Goal: Information Seeking & Learning: Learn about a topic

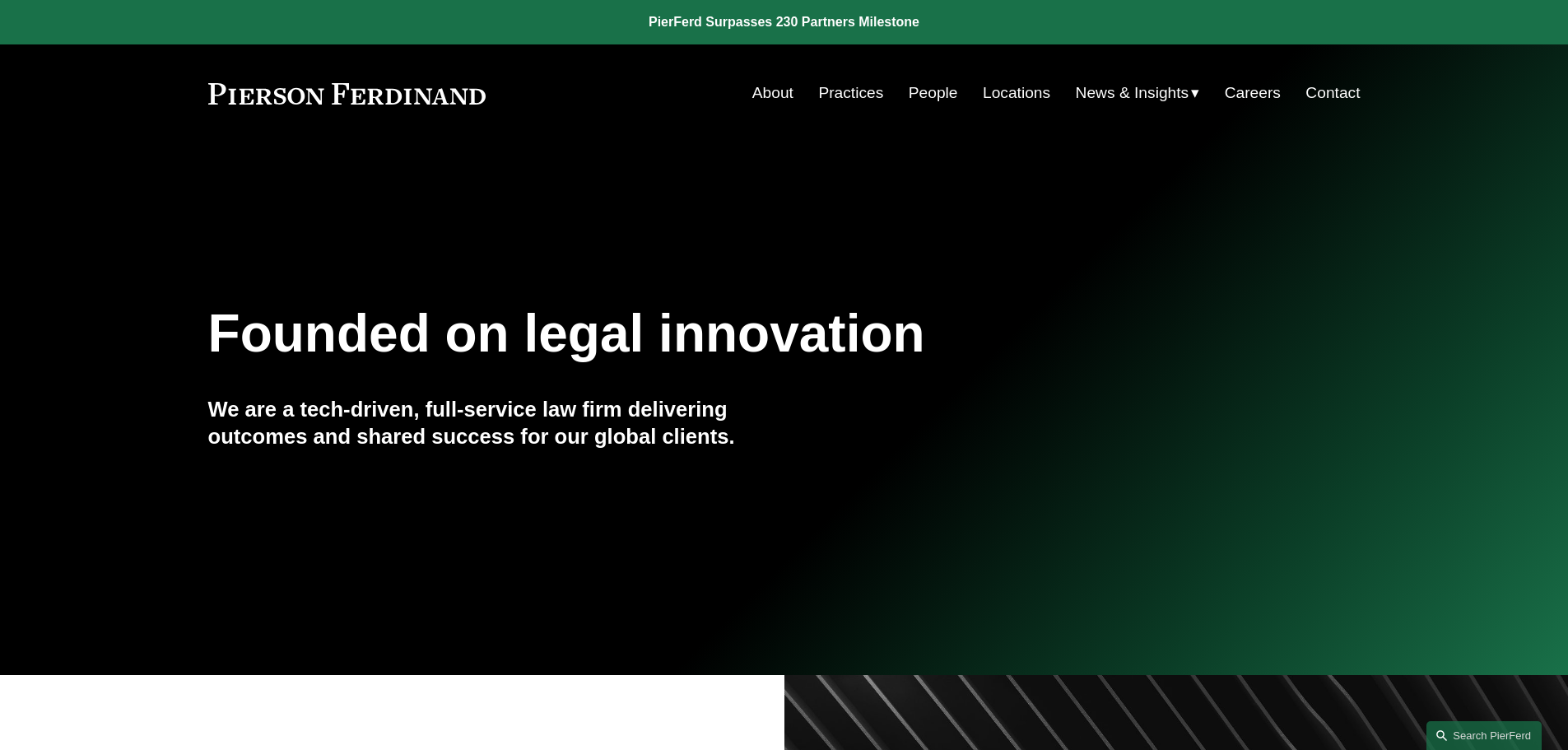
click at [947, 92] on link "People" at bounding box center [933, 92] width 49 height 31
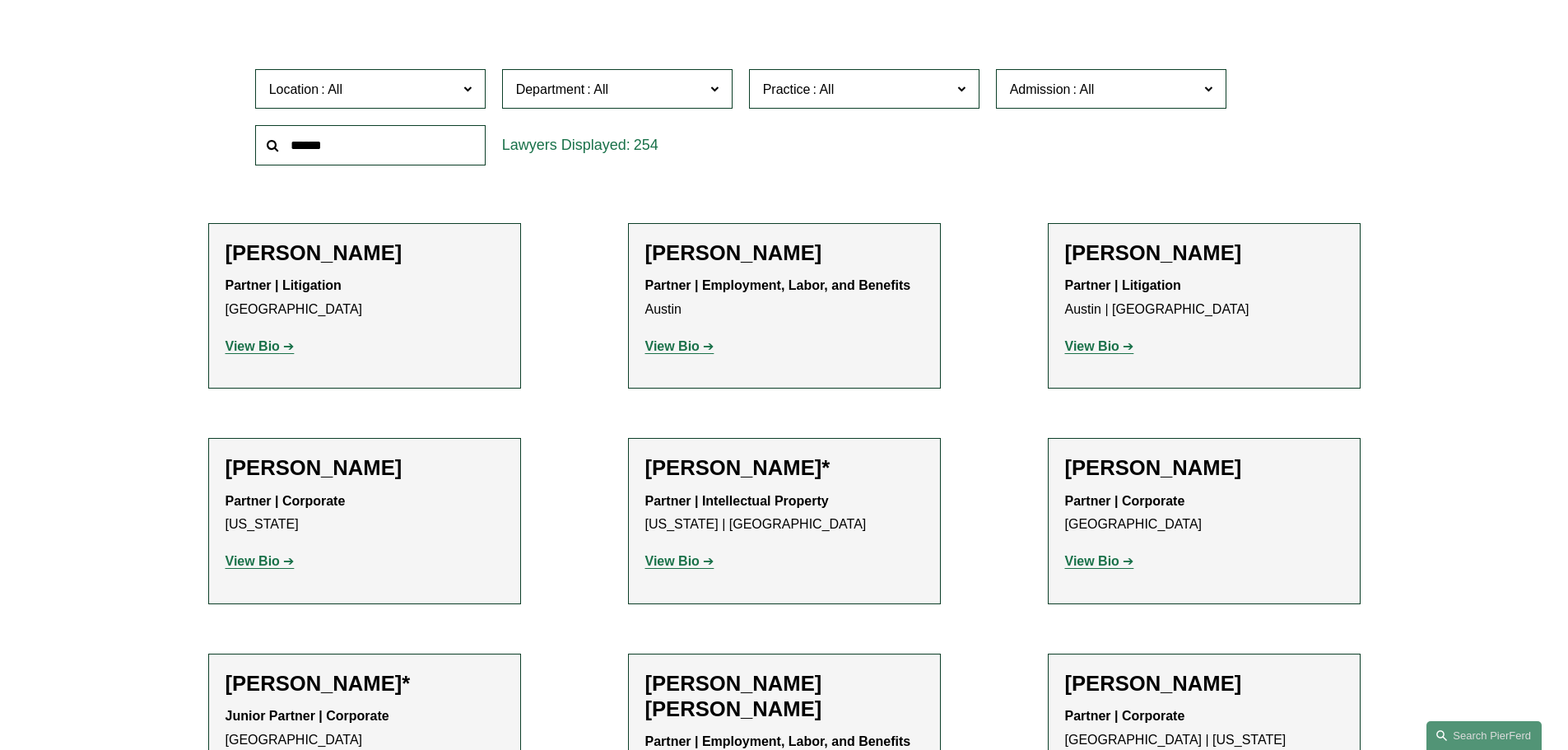
scroll to position [576, 0]
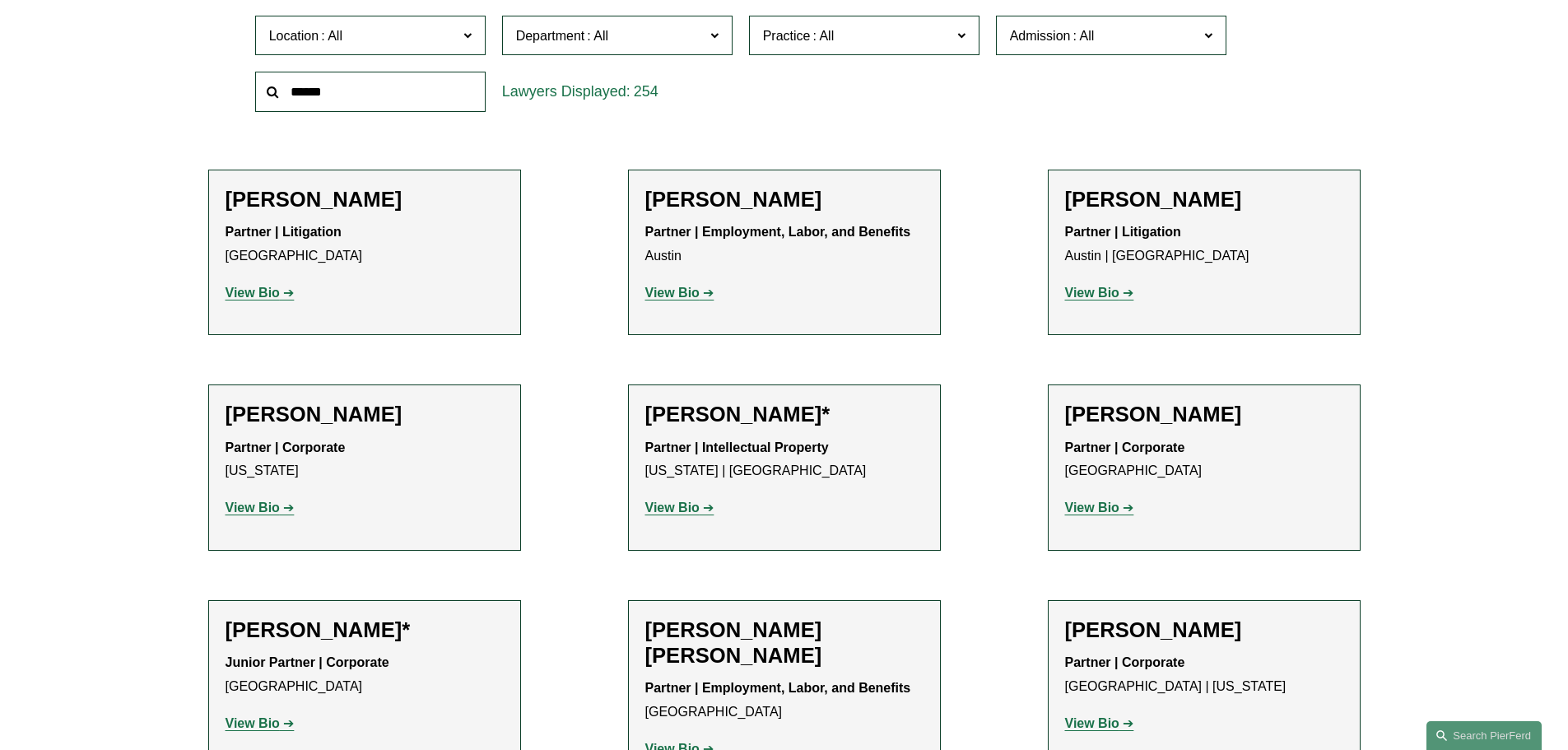
click at [263, 286] on strong "View Bio" at bounding box center [253, 293] width 55 height 14
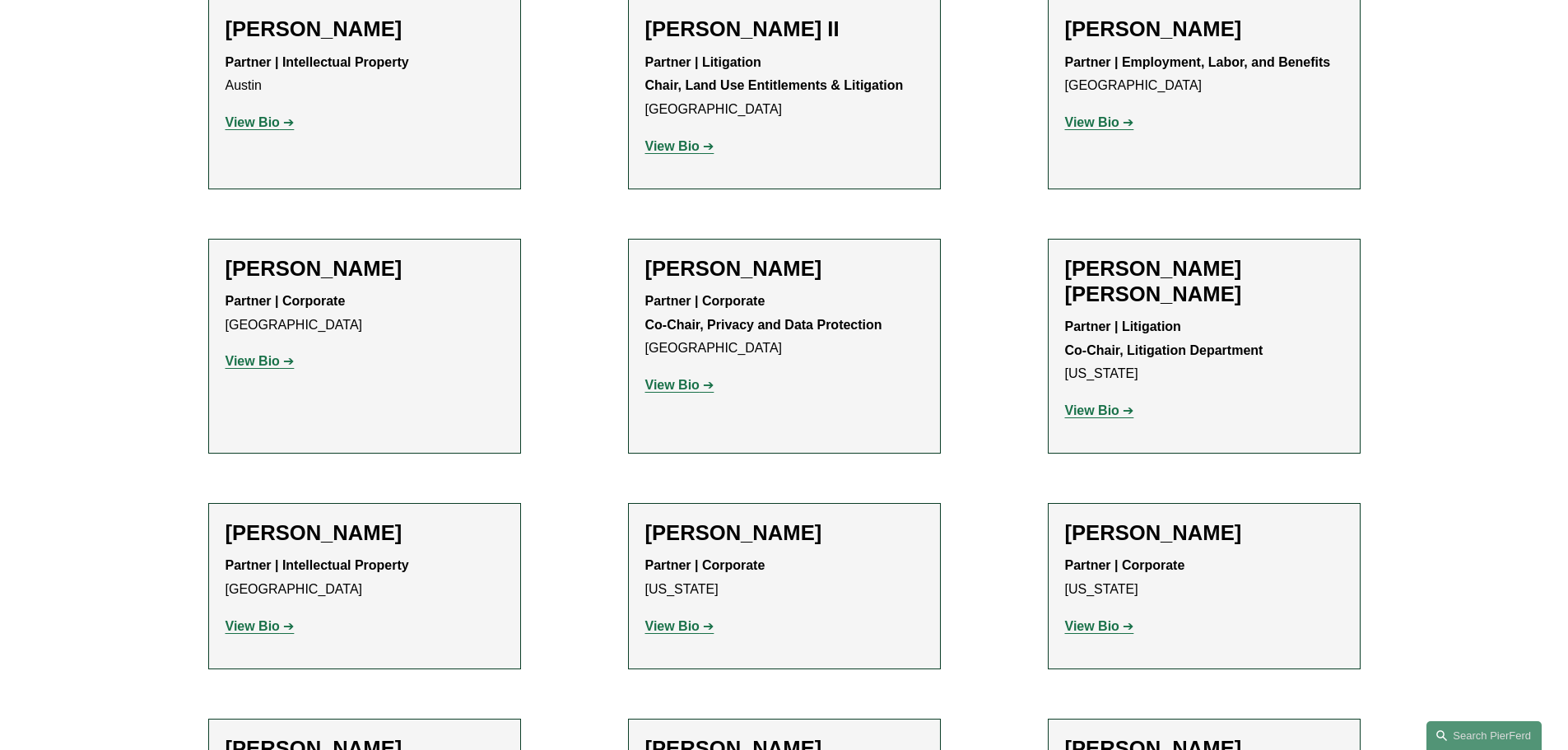
scroll to position [1977, 0]
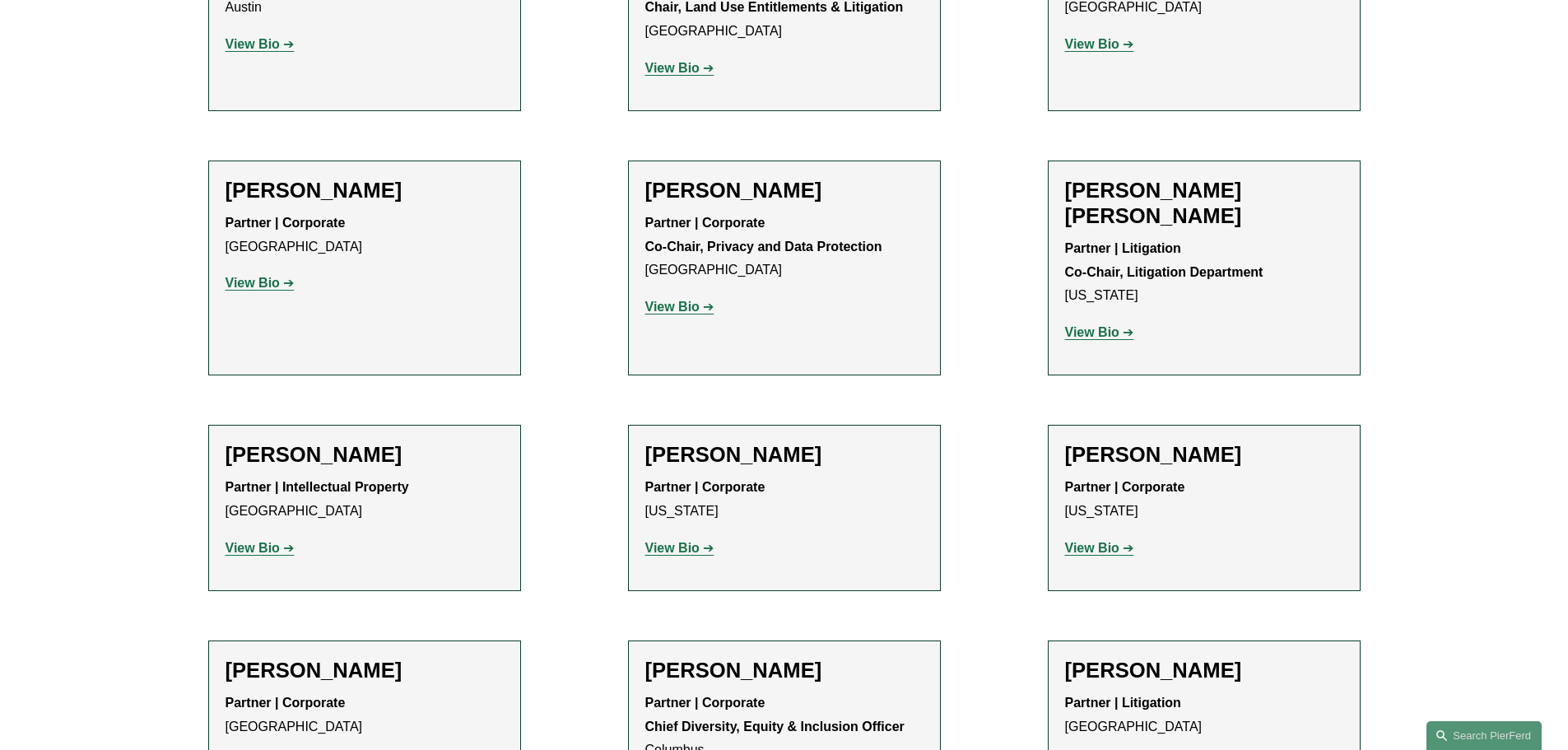
click at [1119, 325] on link "View Bio" at bounding box center [1099, 332] width 69 height 14
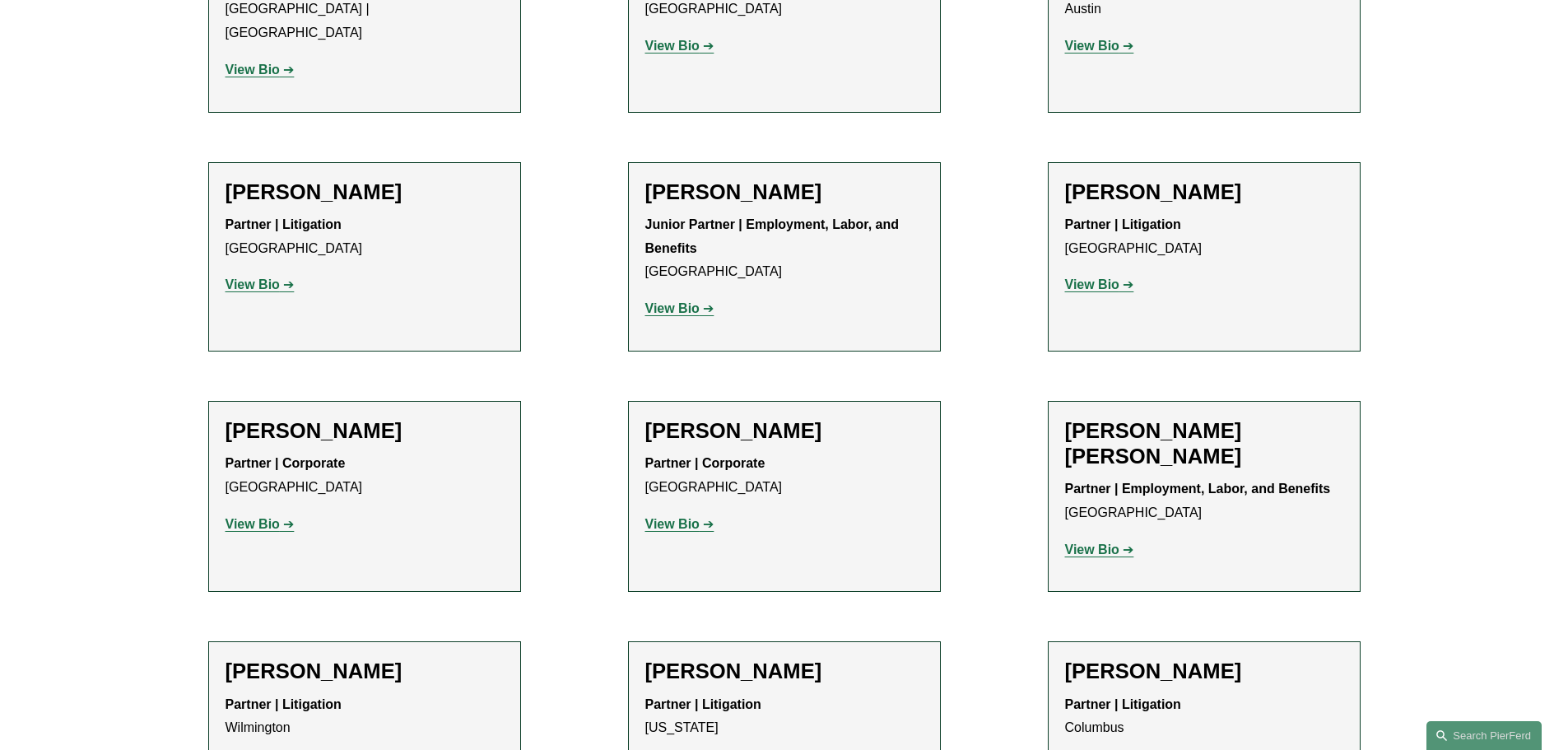
scroll to position [3212, 0]
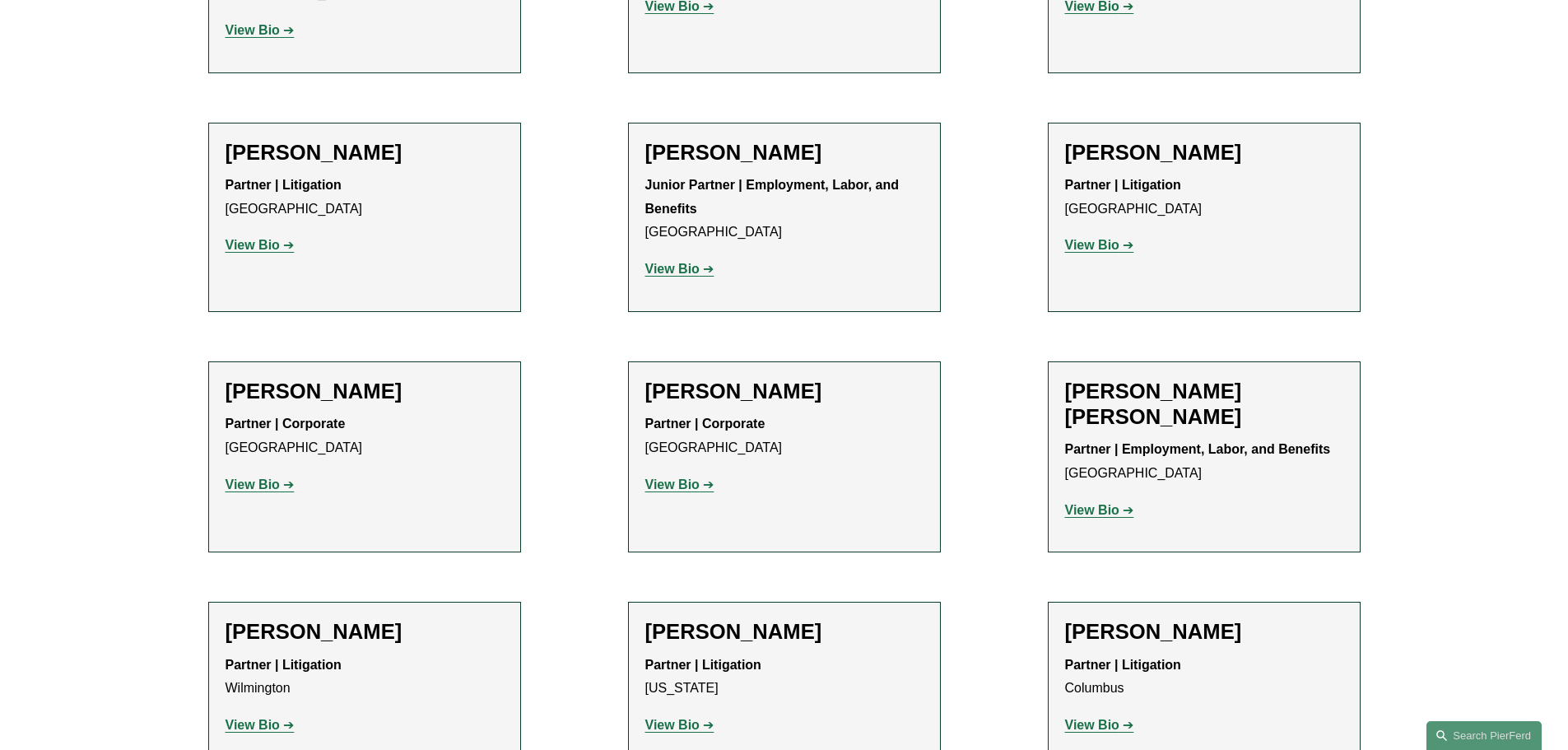
click at [1119, 718] on link "View Bio" at bounding box center [1099, 725] width 69 height 14
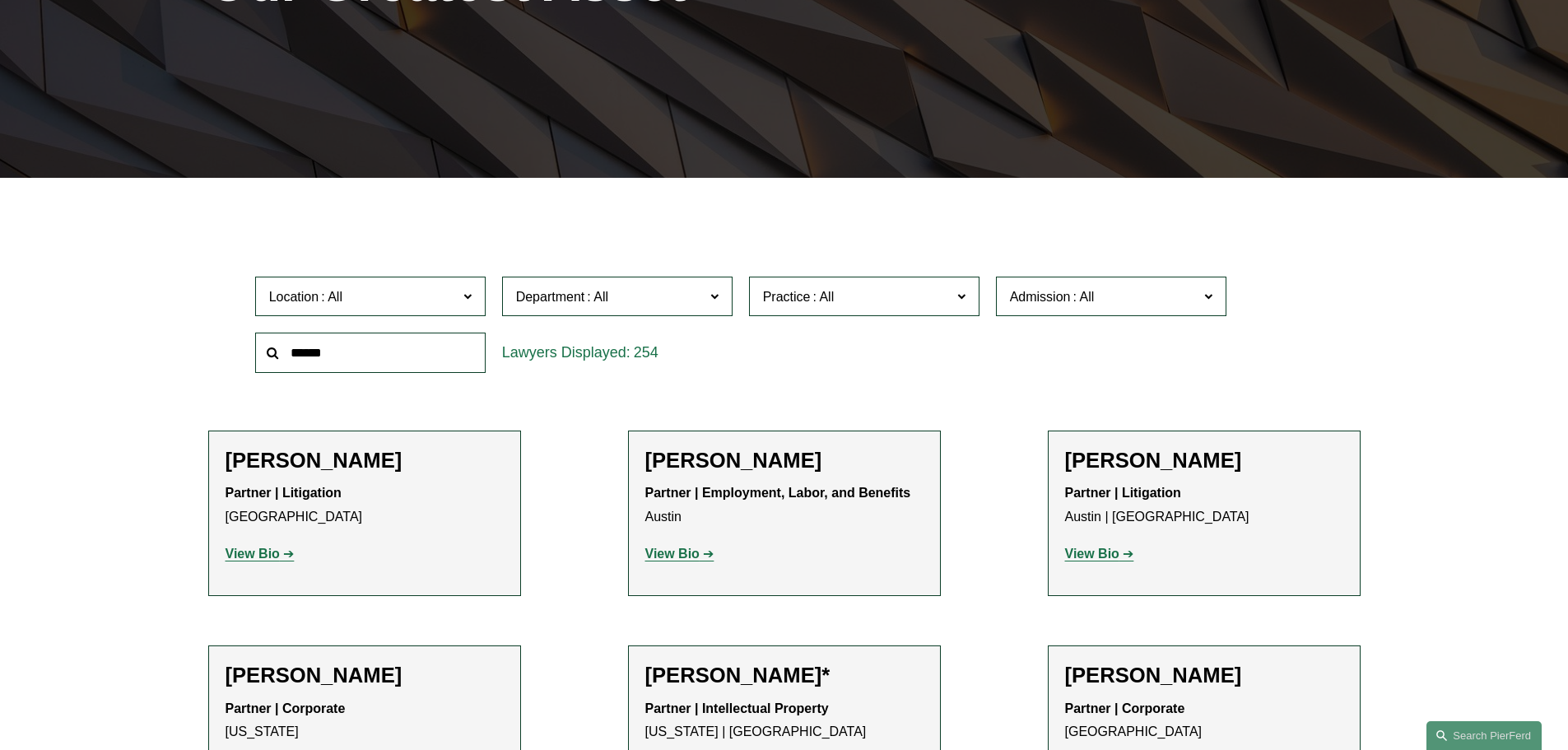
scroll to position [247, 0]
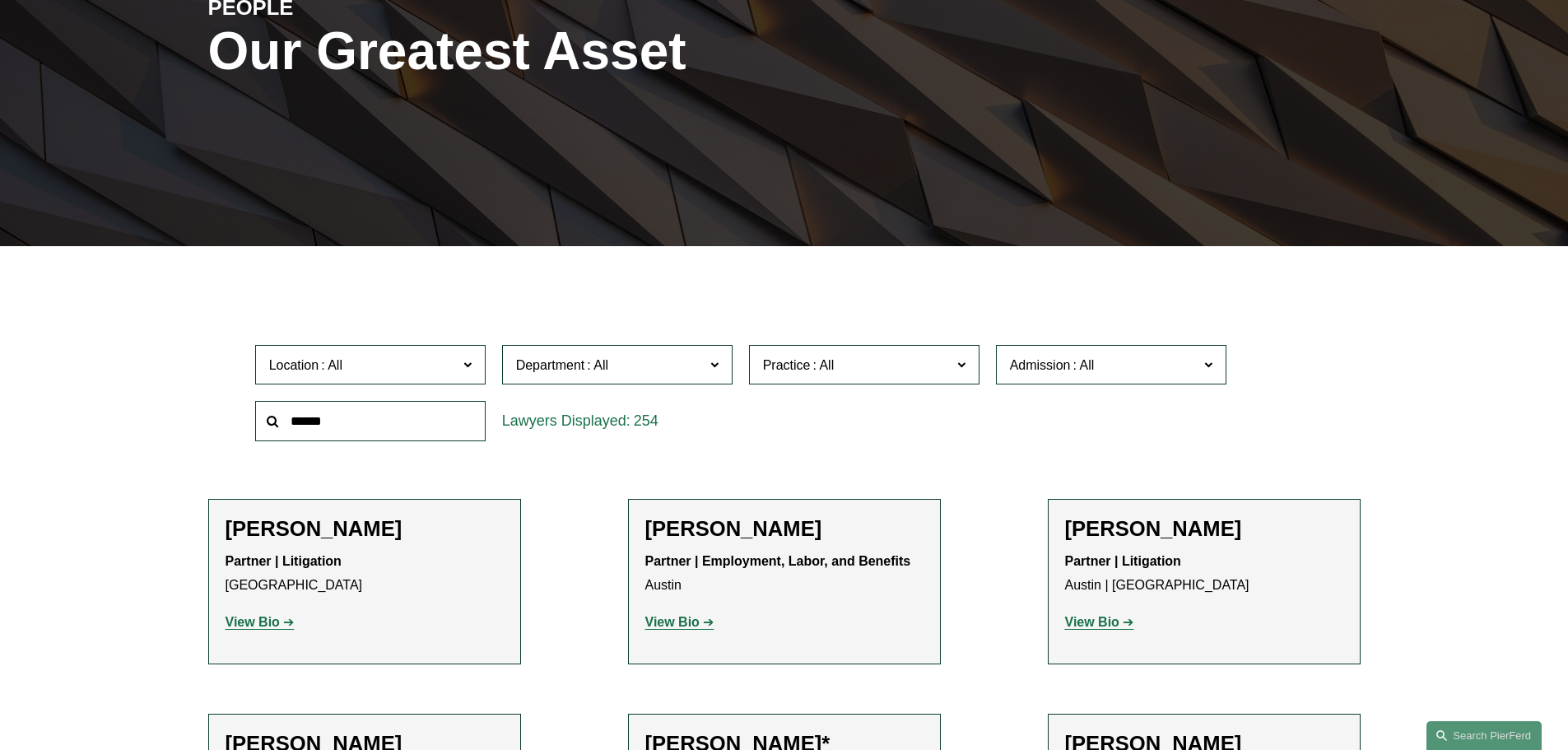
click at [367, 413] on input "text" at bounding box center [370, 421] width 230 height 40
type input "*"
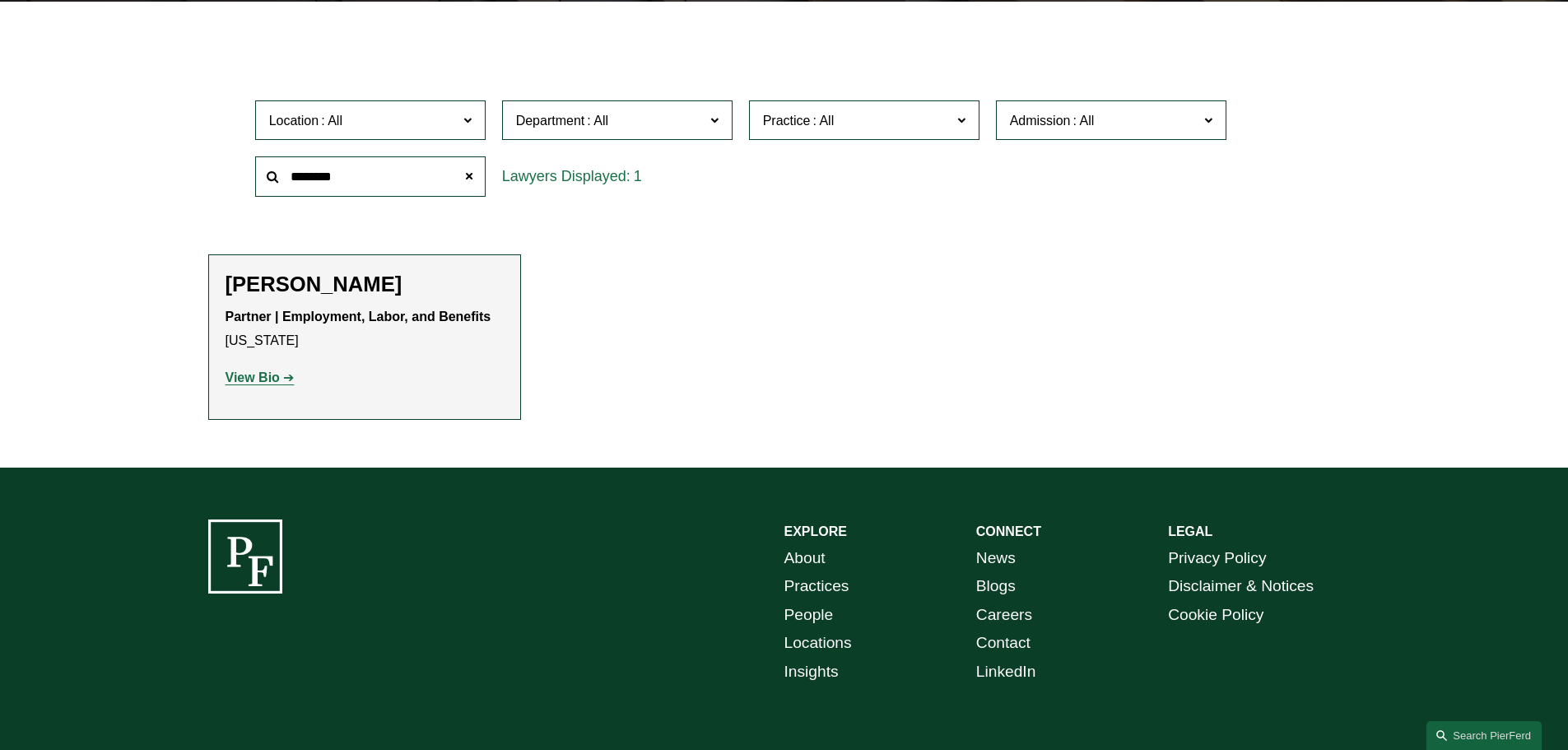
scroll to position [494, 0]
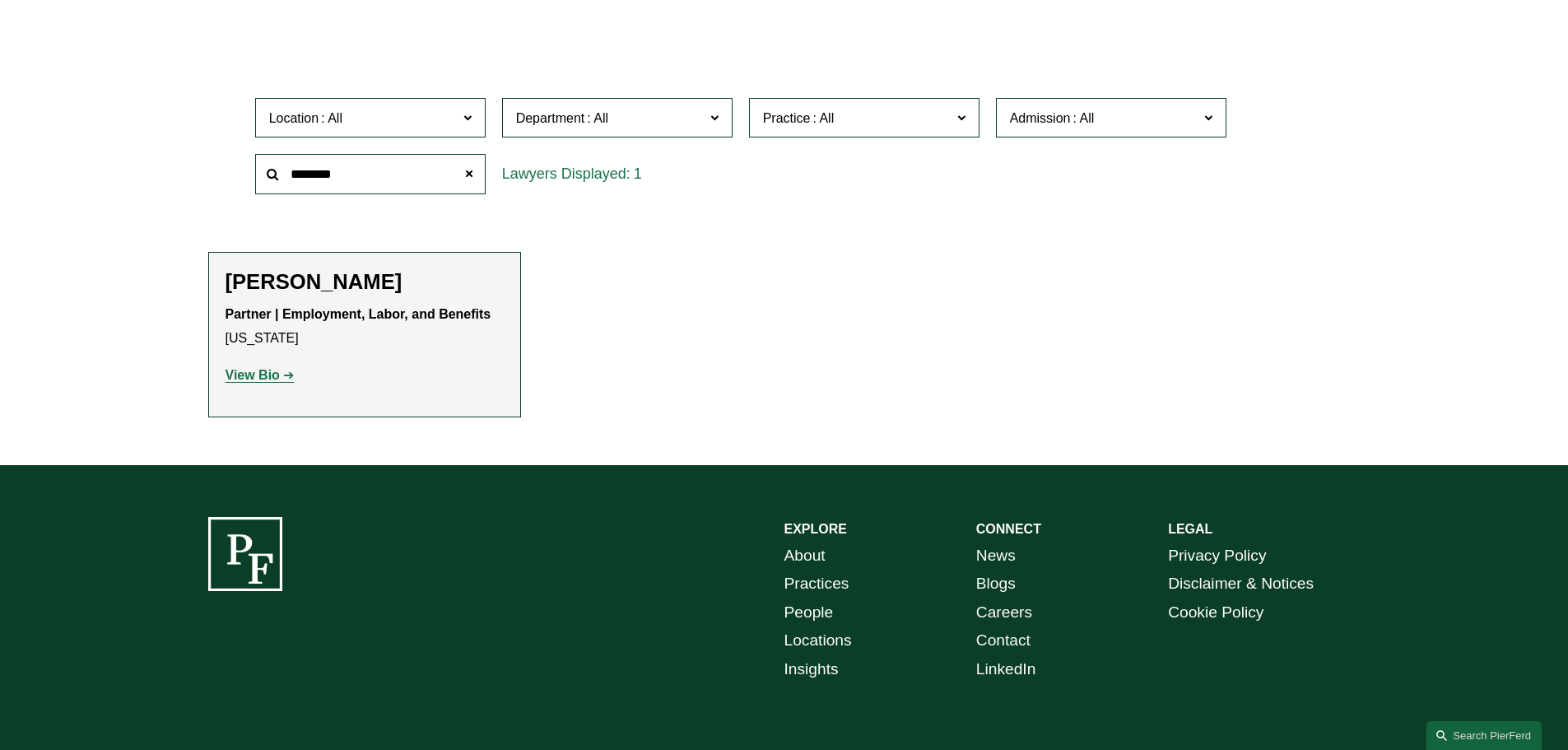
drag, startPoint x: 280, startPoint y: 374, endPoint x: 292, endPoint y: 375, distance: 12.0
click at [280, 374] on link "View Bio" at bounding box center [260, 375] width 69 height 14
drag, startPoint x: 344, startPoint y: 178, endPoint x: 242, endPoint y: 169, distance: 102.4
click at [243, 171] on div "Location All Atlanta Austin Boston Charlotte Chicago Cincinnati Cleveland Colum…" at bounding box center [784, 146] width 1152 height 113
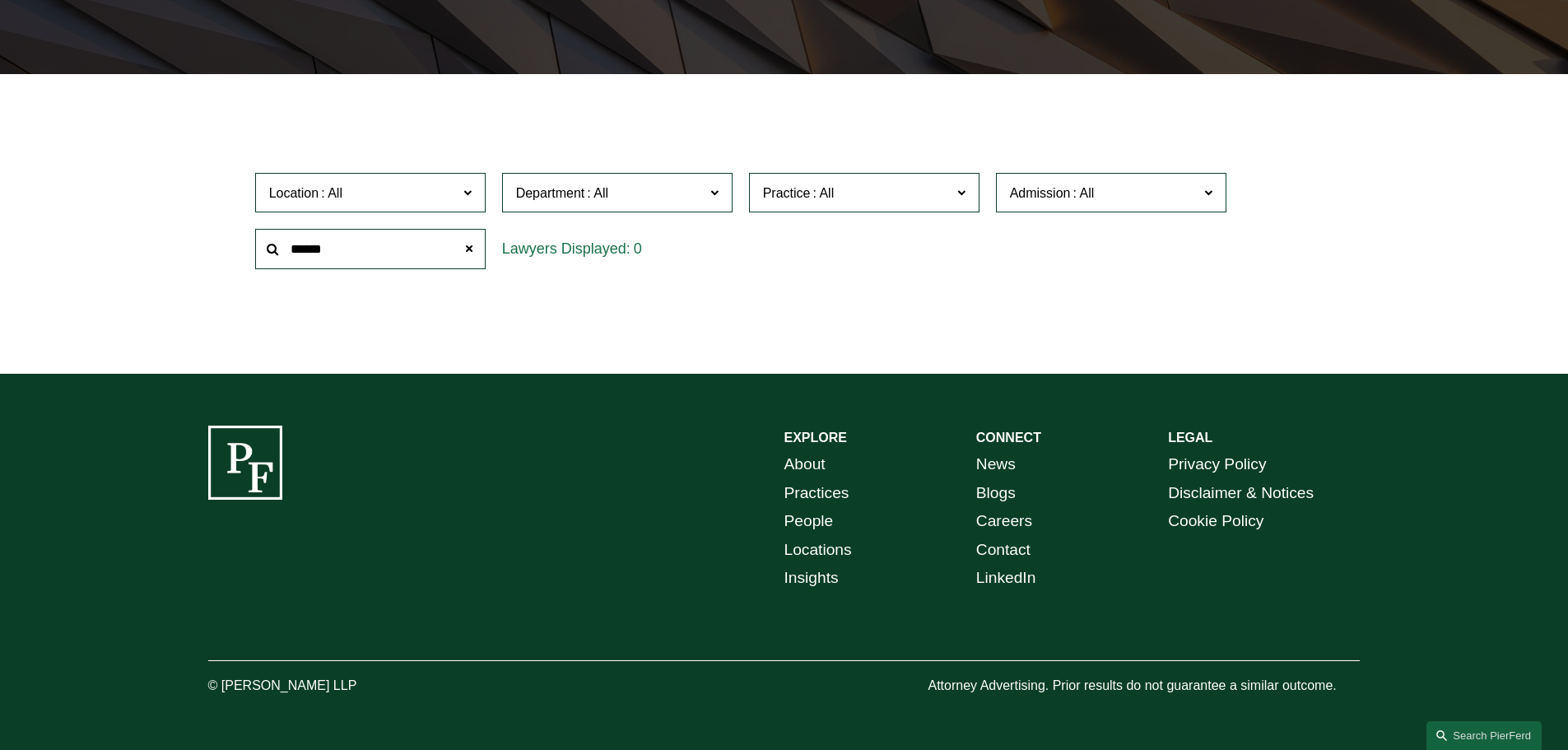
drag, startPoint x: 328, startPoint y: 237, endPoint x: 292, endPoint y: 231, distance: 36.5
click at [292, 231] on input "******" at bounding box center [370, 249] width 230 height 40
type input "*******"
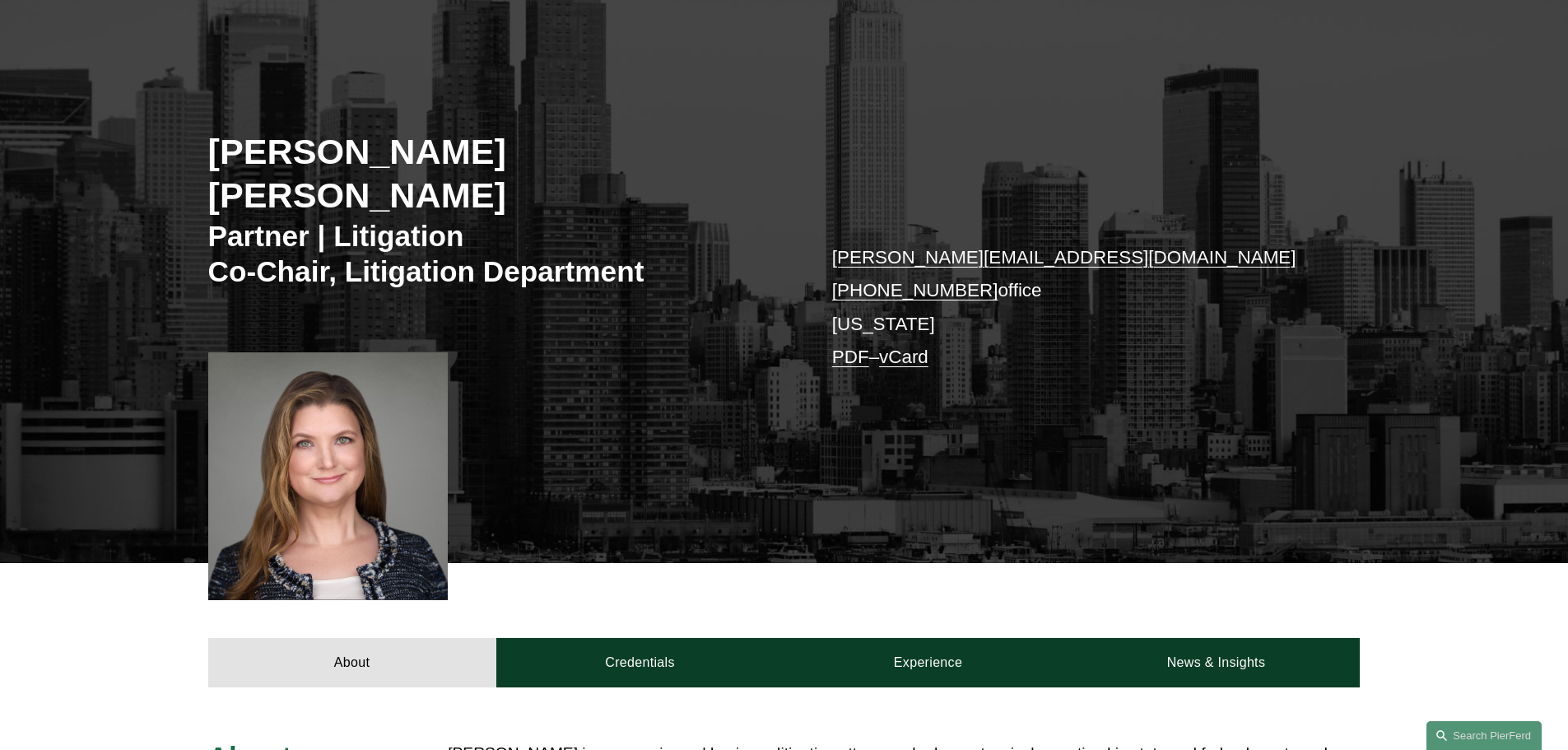
scroll to position [82, 0]
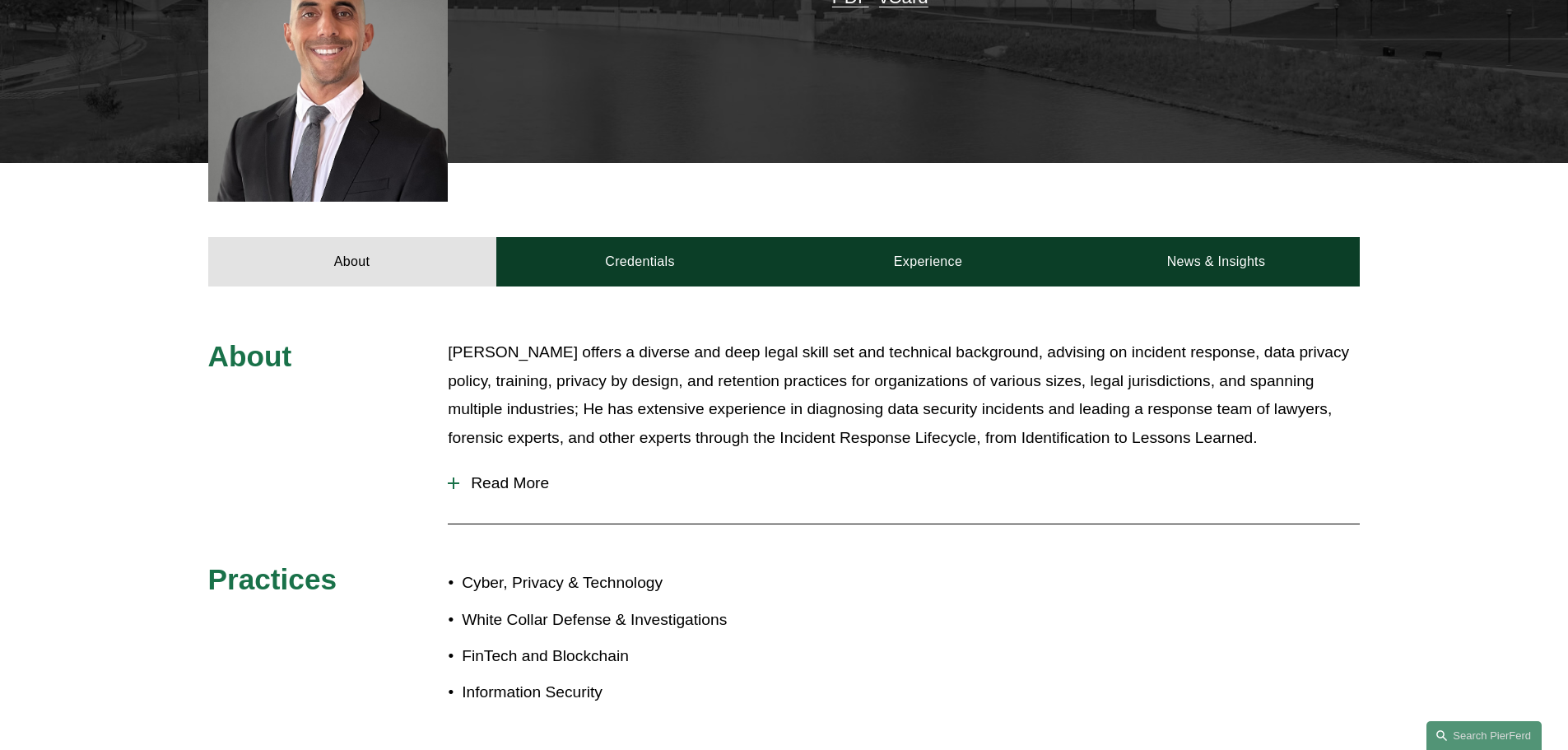
scroll to position [576, 0]
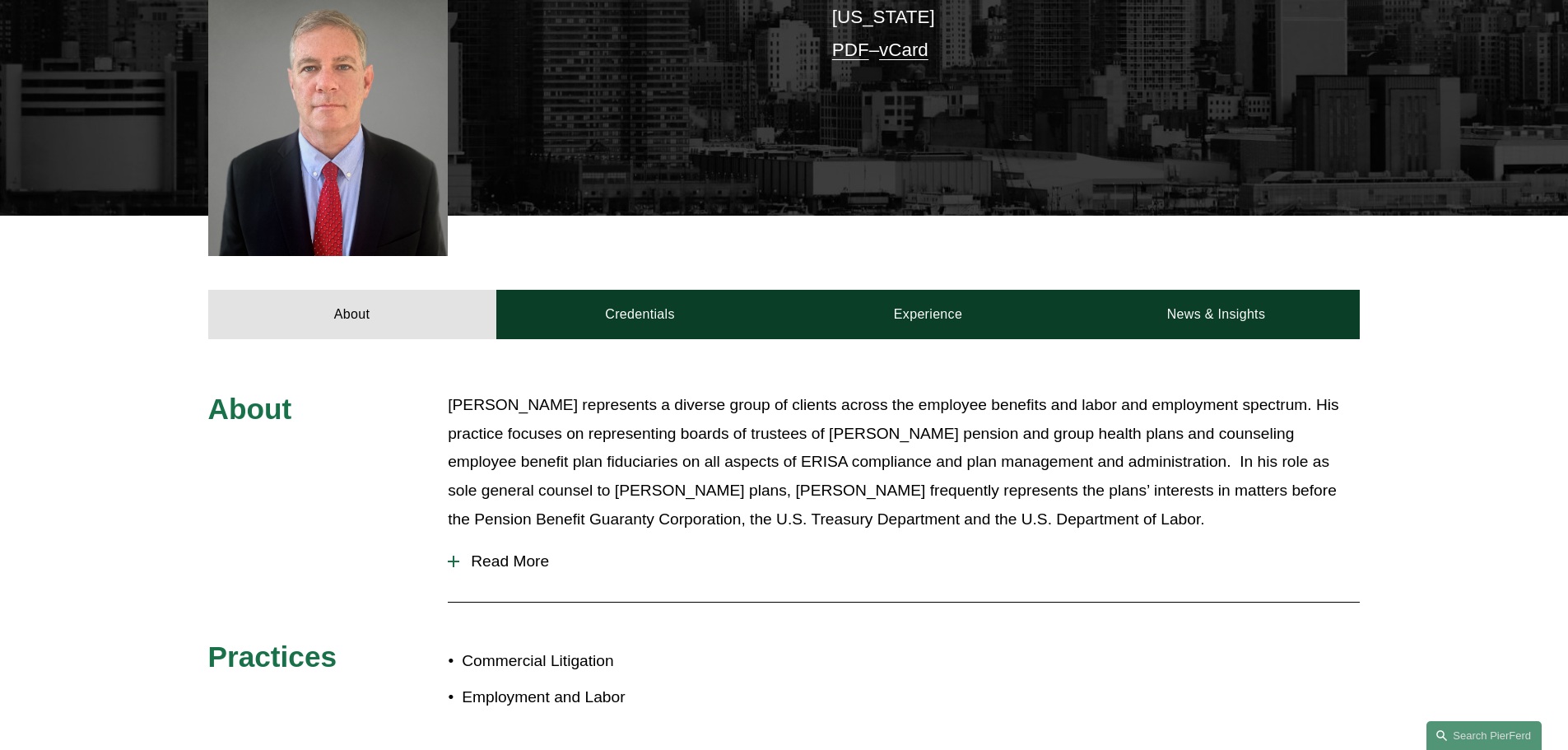
scroll to position [576, 0]
